Goal: Find contact information: Find contact information

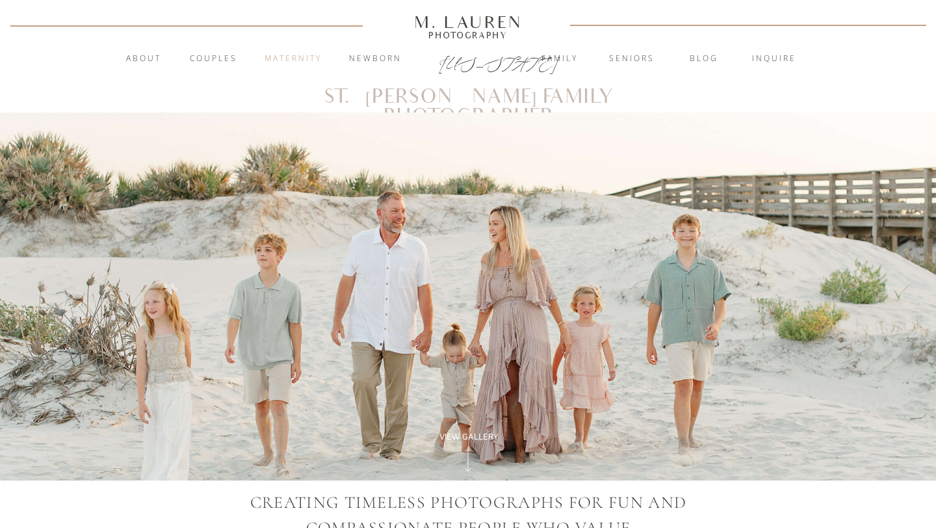
click at [293, 54] on nav "Maternity" at bounding box center [293, 59] width 70 height 13
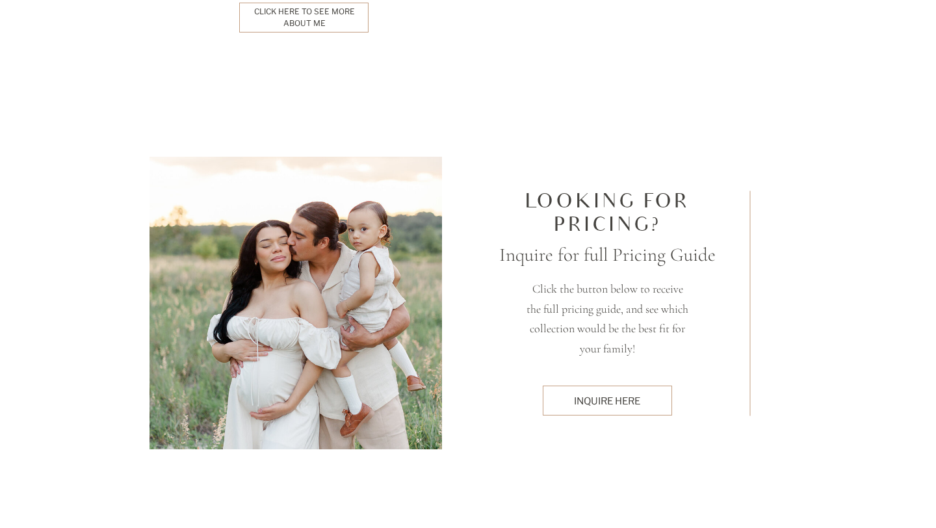
scroll to position [3320, 0]
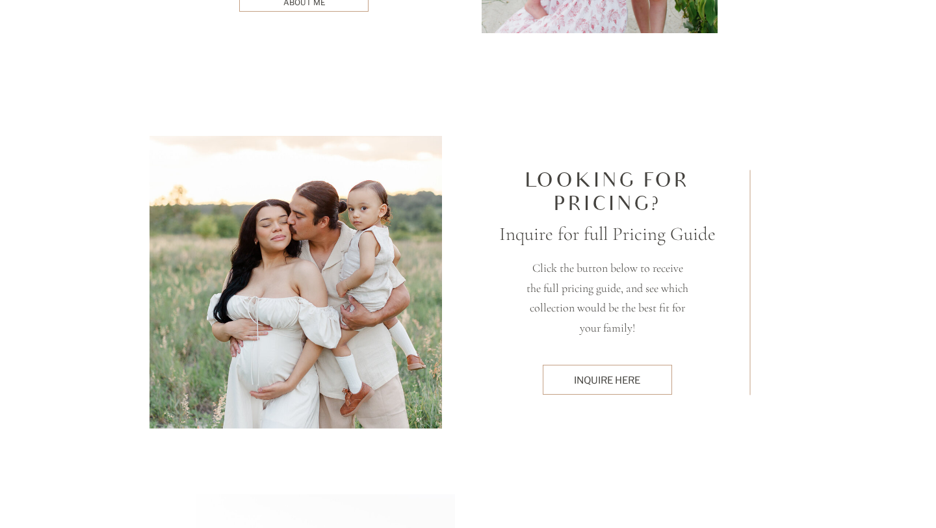
click at [584, 378] on div "inquire here" at bounding box center [607, 380] width 116 height 14
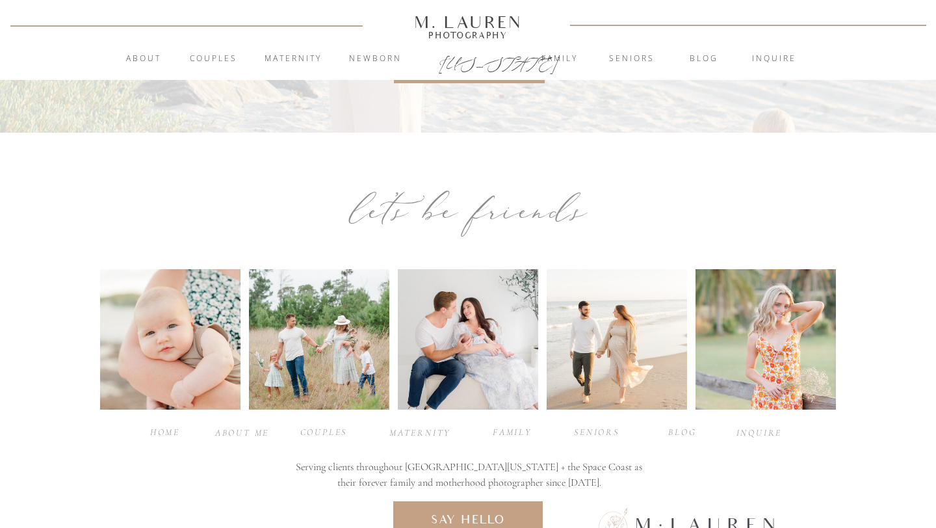
scroll to position [683, 0]
